Goal: Browse casually

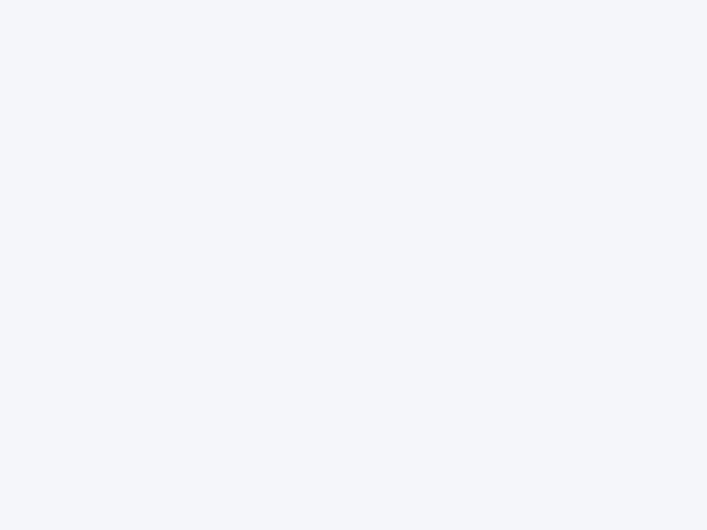
click at [354, 265] on div at bounding box center [353, 265] width 707 height 530
